Goal: Find specific fact: Find specific fact

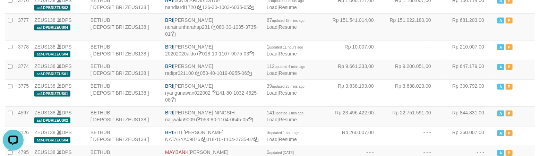
scroll to position [903, 0]
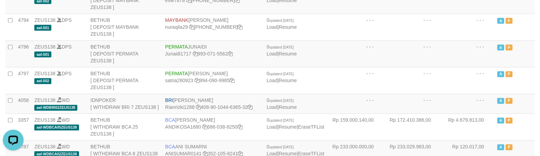
copy td "[PERSON_NAME]"
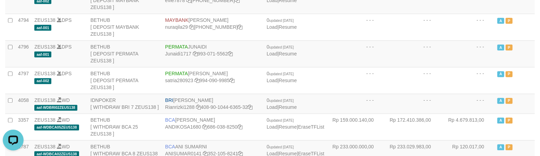
copy td "BRI REYNALDI ADI PRATAMA"
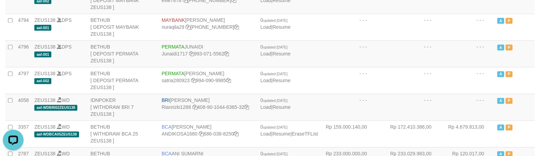
scroll to position [429, 0]
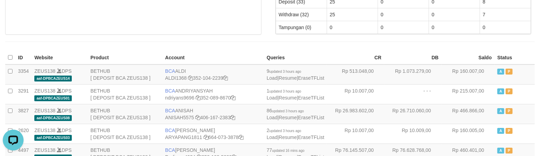
scroll to position [883, 0]
